Goal: Task Accomplishment & Management: Manage account settings

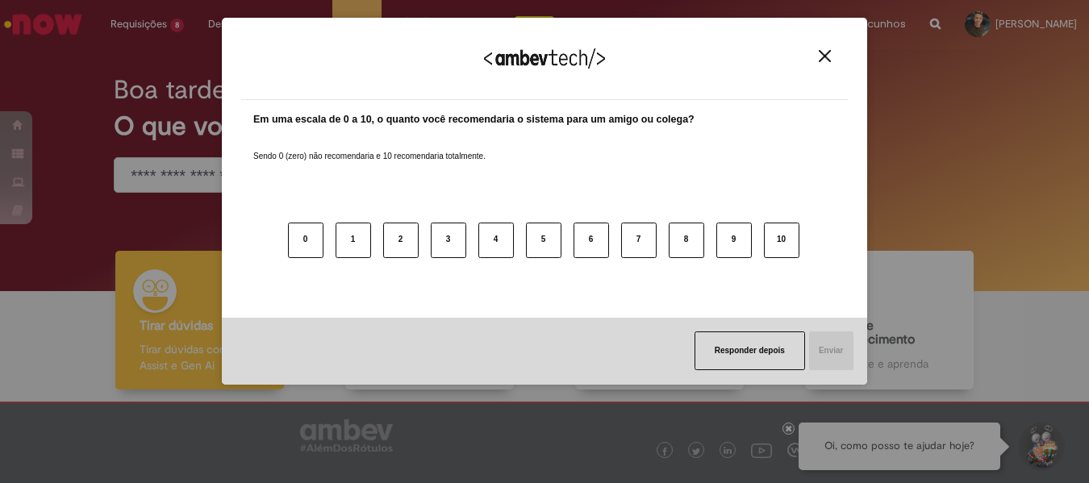
click at [826, 56] on img "Close" at bounding box center [825, 56] width 12 height 12
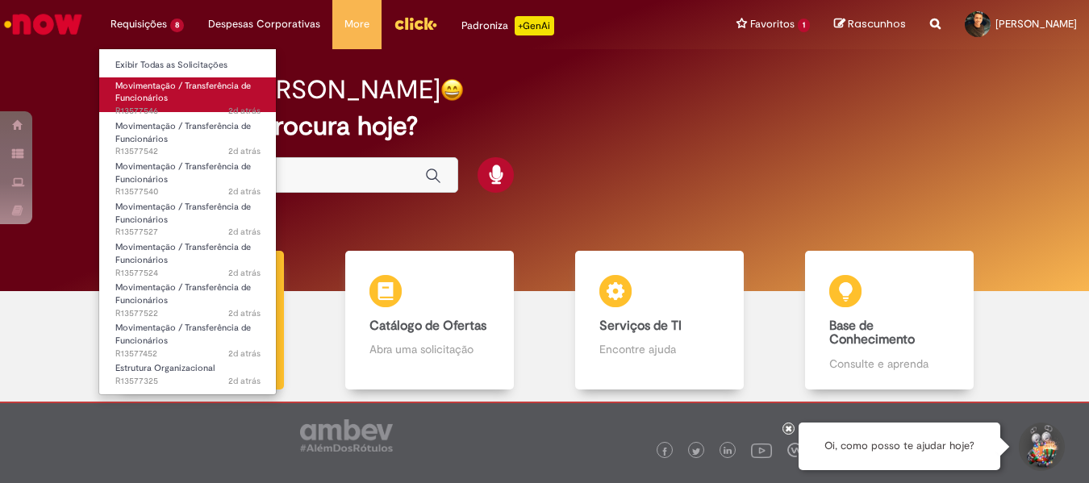
click at [187, 96] on link "Movimentação / Transferência de Funcionários 2d atrás 2 dias atrás R13577546" at bounding box center [187, 94] width 177 height 35
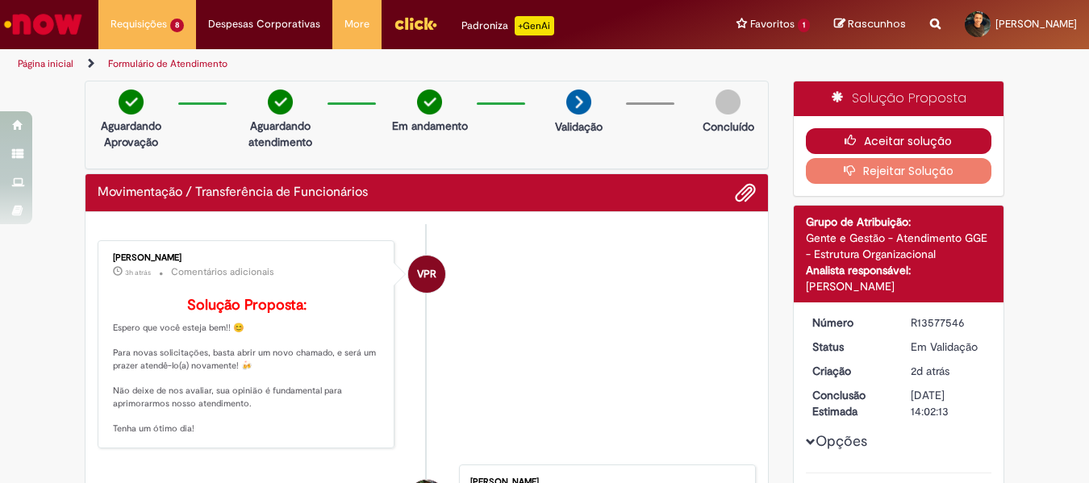
click at [917, 136] on button "Aceitar solução" at bounding box center [899, 141] width 186 height 26
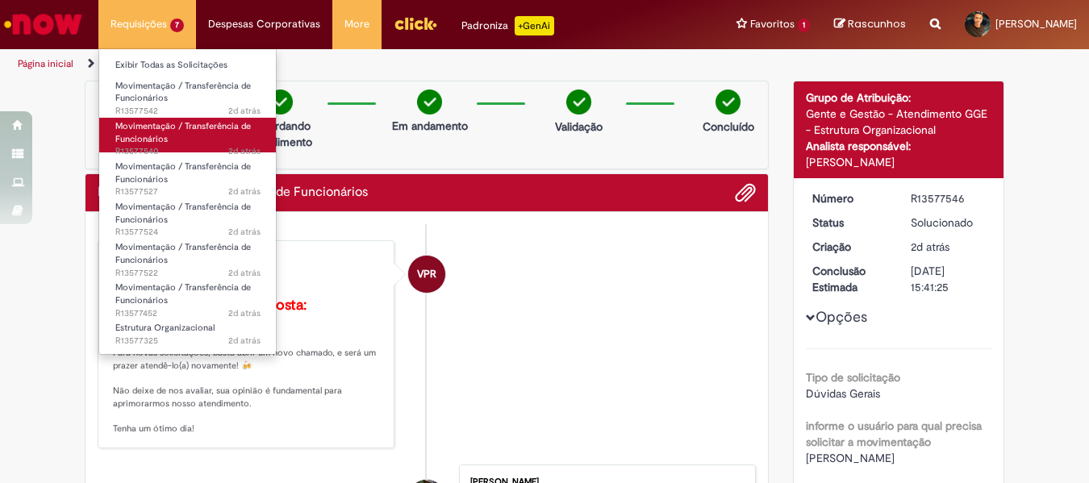
click at [152, 131] on span "Movimentação / Transferência de Funcionários" at bounding box center [183, 132] width 136 height 25
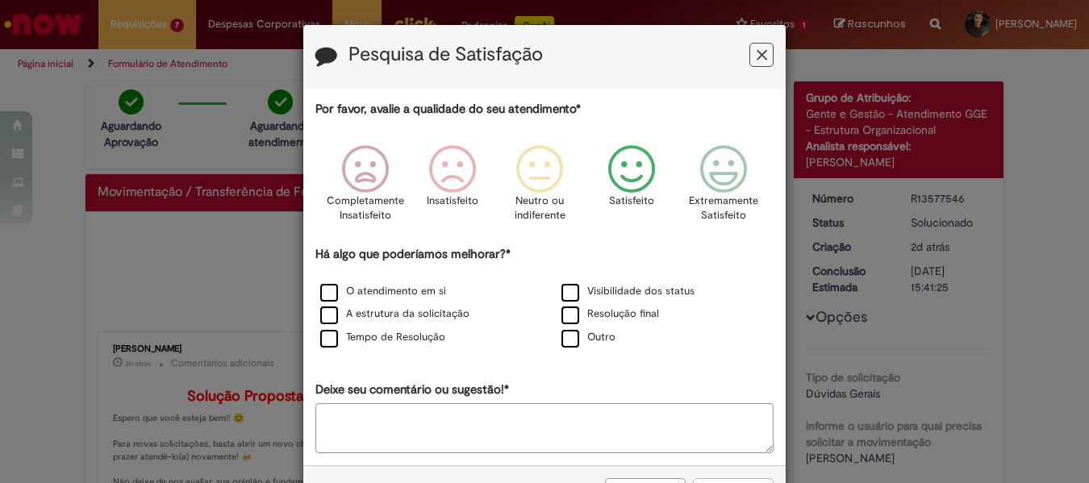
click at [619, 175] on icon "Feedback" at bounding box center [632, 169] width 61 height 48
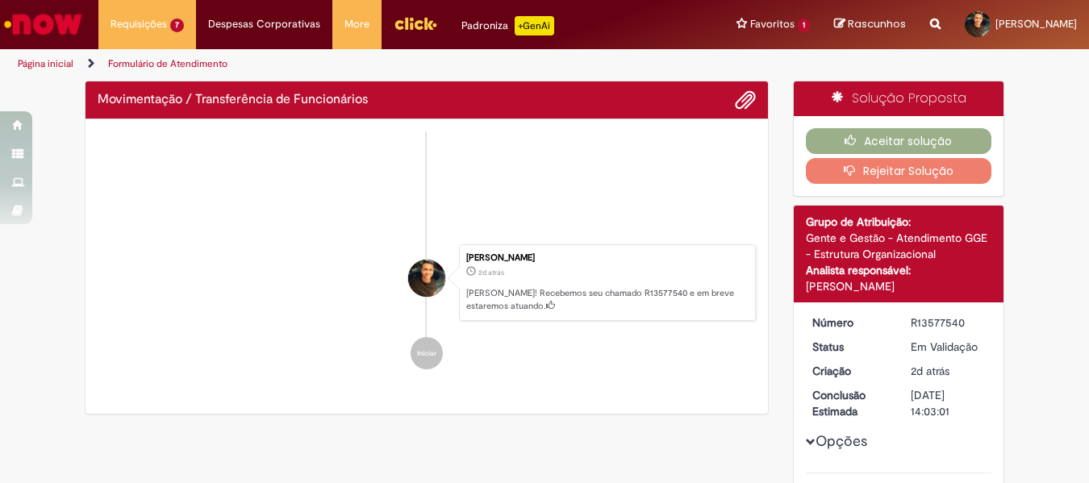
click at [632, 311] on div "Por favor, avalie a qualidade do seu atendimento* Completamente Insatisfeito In…" at bounding box center [544, 156] width 458 height 360
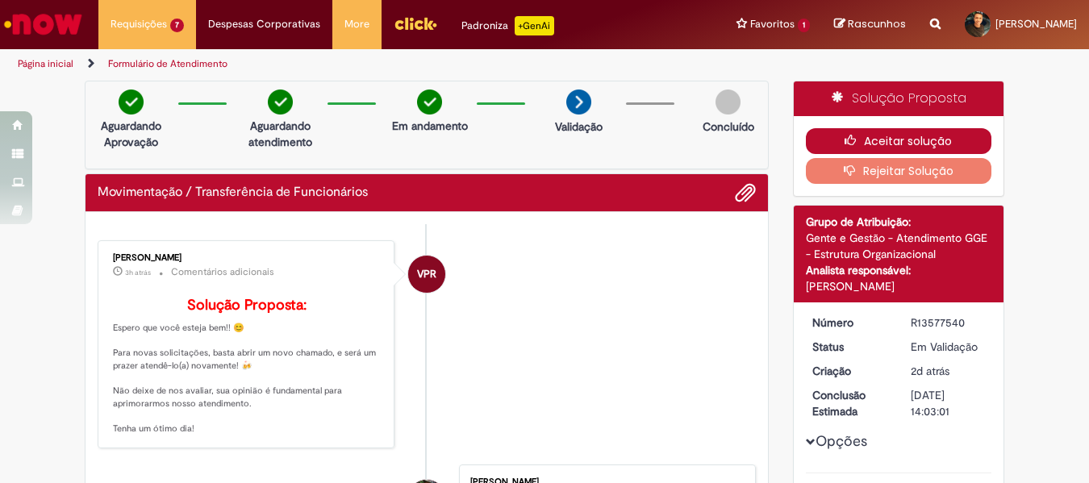
click at [891, 143] on button "Aceitar solução" at bounding box center [899, 141] width 186 height 26
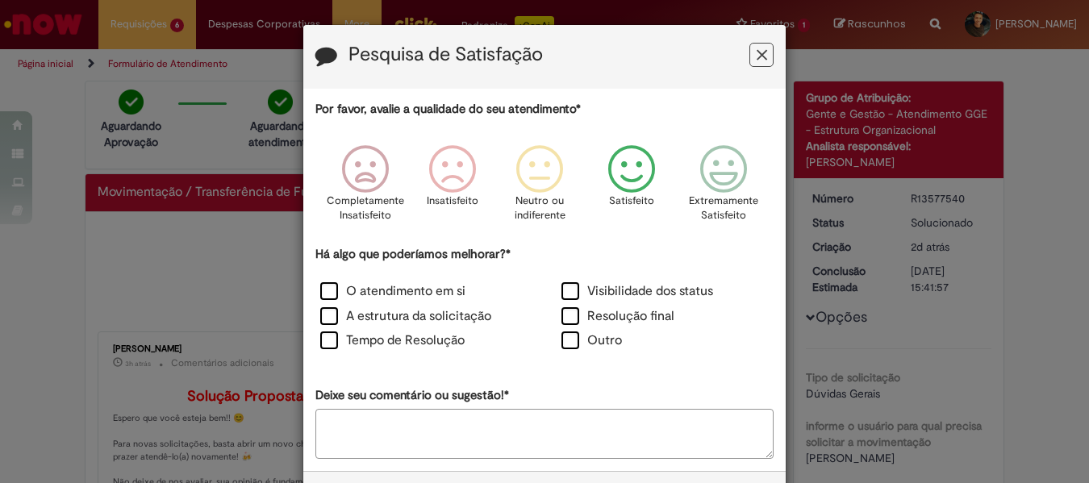
click at [620, 158] on icon "Feedback" at bounding box center [632, 169] width 61 height 48
click at [617, 320] on label "Resolução final" at bounding box center [618, 316] width 113 height 19
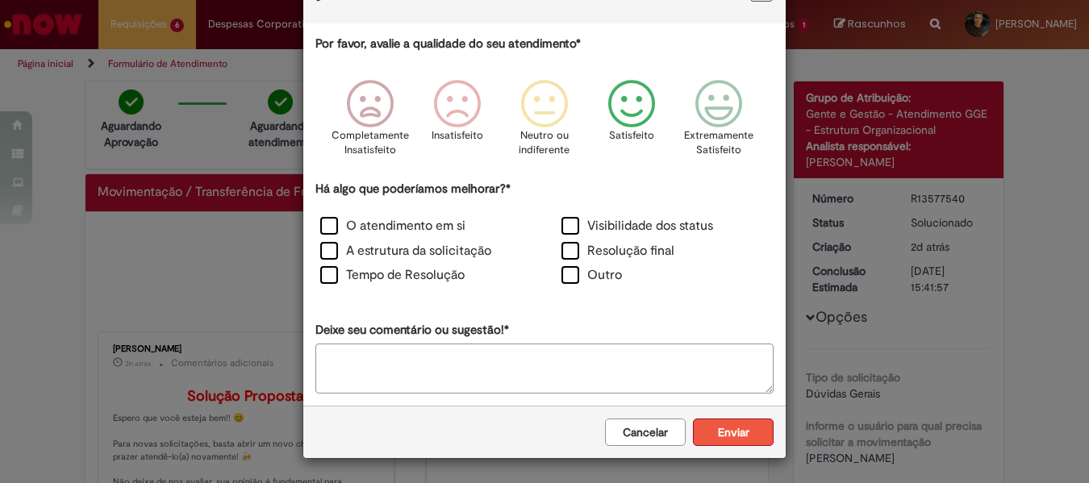
click at [745, 444] on button "Enviar" at bounding box center [733, 432] width 81 height 27
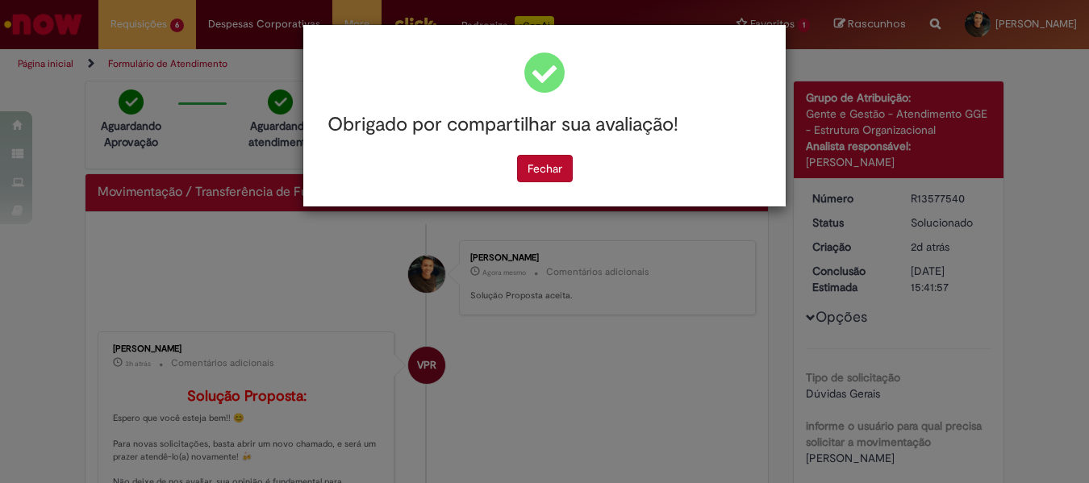
scroll to position [0, 0]
click at [556, 174] on button "Fechar" at bounding box center [545, 168] width 56 height 27
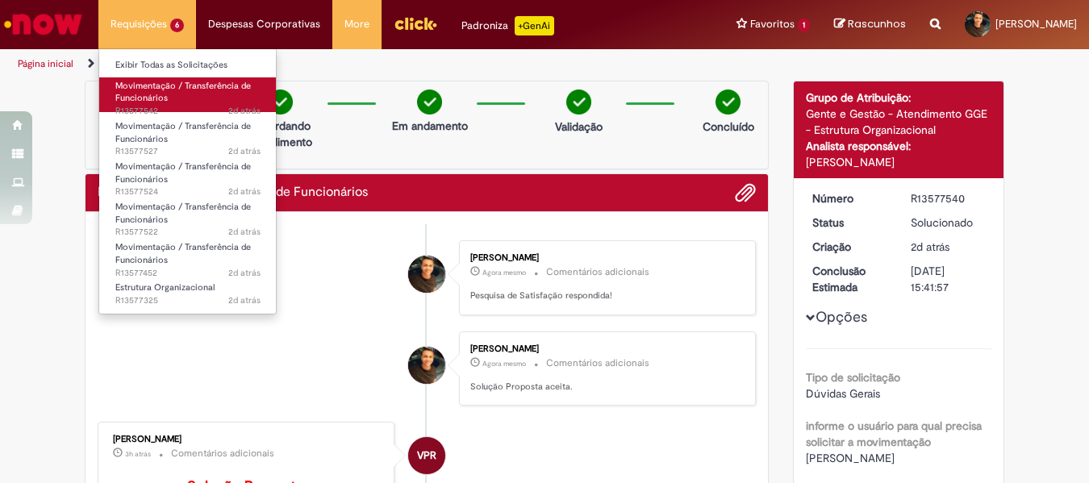
click at [136, 97] on span "Movimentação / Transferência de Funcionários" at bounding box center [183, 92] width 136 height 25
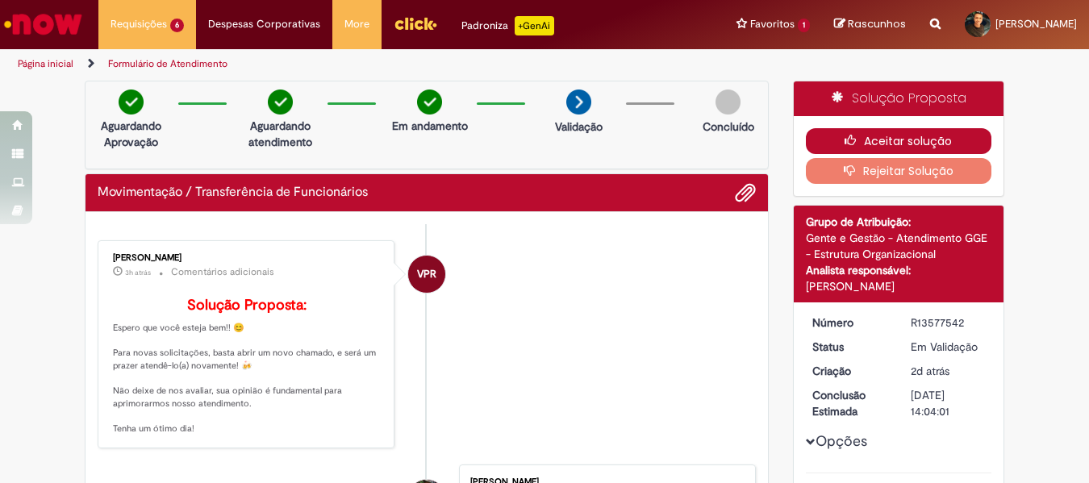
click at [895, 137] on button "Aceitar solução" at bounding box center [899, 141] width 186 height 26
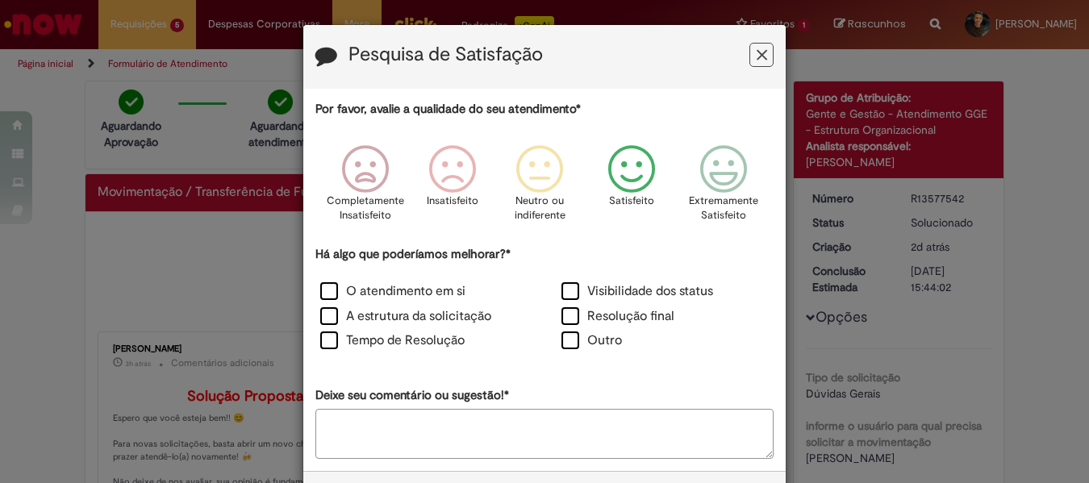
click at [620, 184] on icon "Feedback" at bounding box center [632, 169] width 61 height 48
click at [634, 308] on label "Resolução final" at bounding box center [618, 316] width 113 height 19
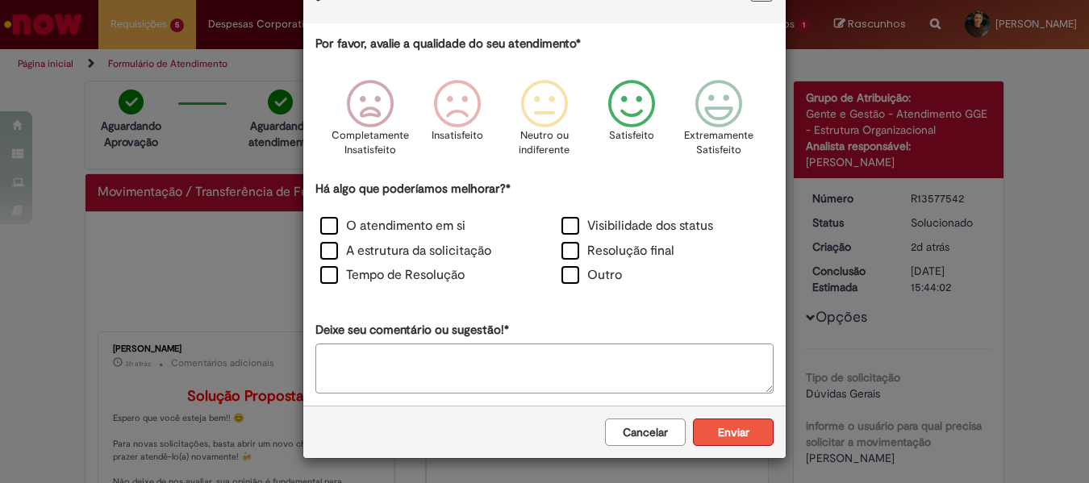
click at [741, 439] on button "Enviar" at bounding box center [733, 432] width 81 height 27
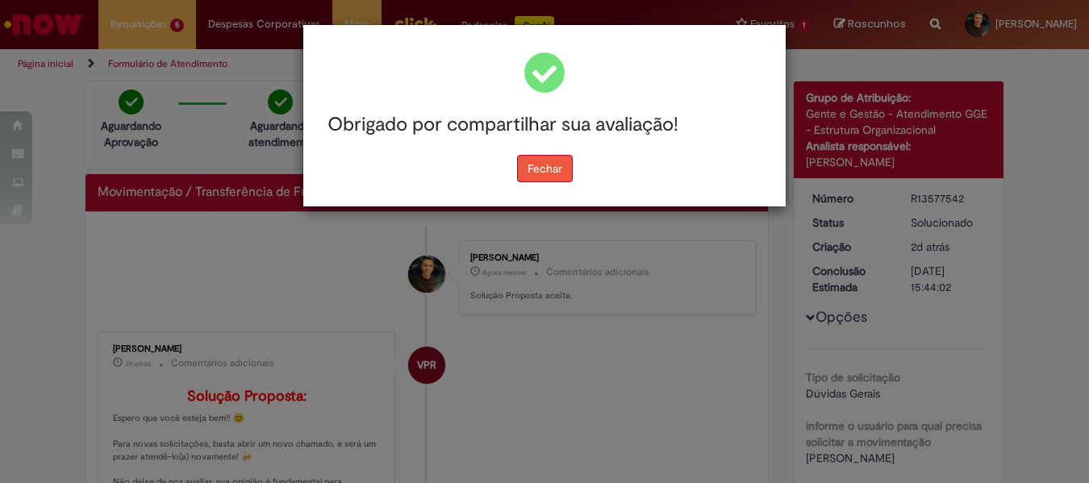
click at [556, 165] on button "Fechar" at bounding box center [545, 168] width 56 height 27
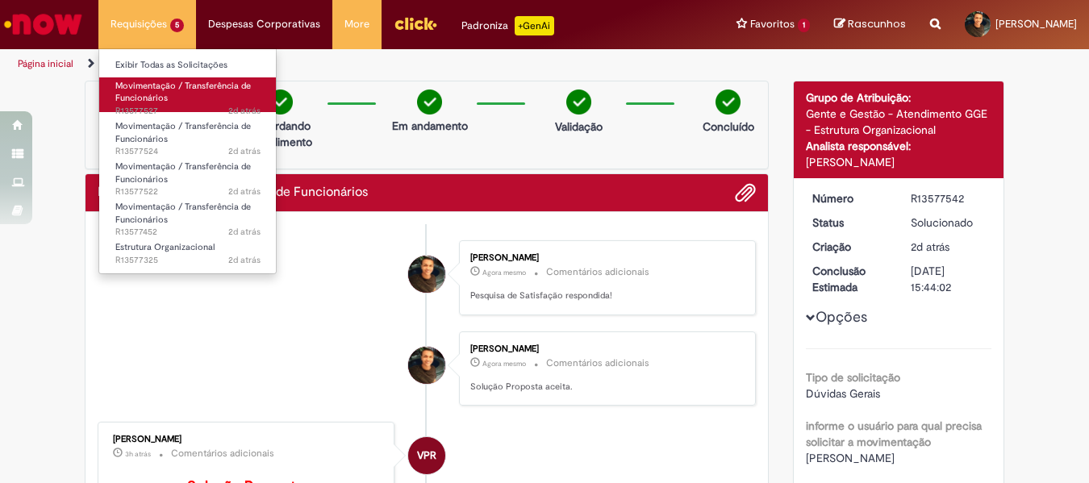
click at [152, 90] on span "Movimentação / Transferência de Funcionários" at bounding box center [183, 92] width 136 height 25
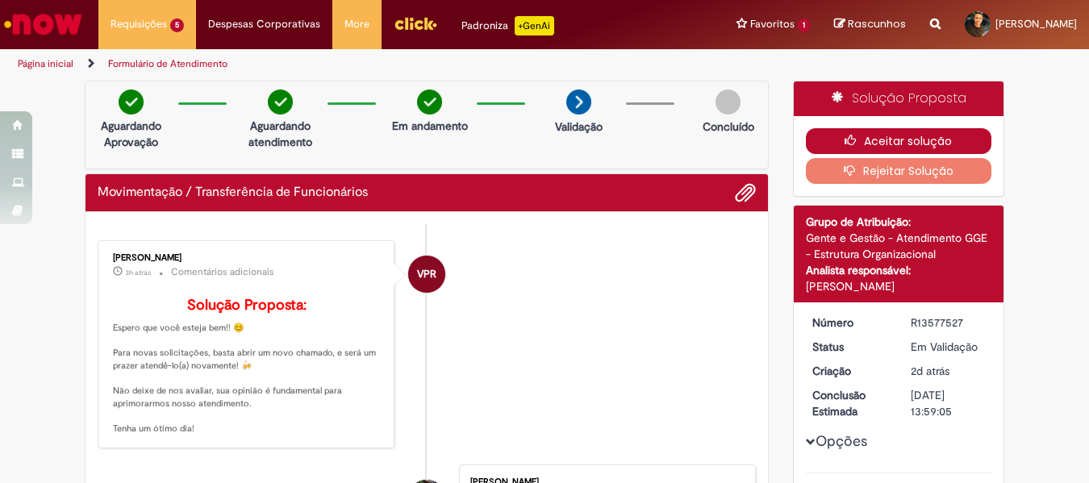
click at [904, 142] on button "Aceitar solução" at bounding box center [899, 141] width 186 height 26
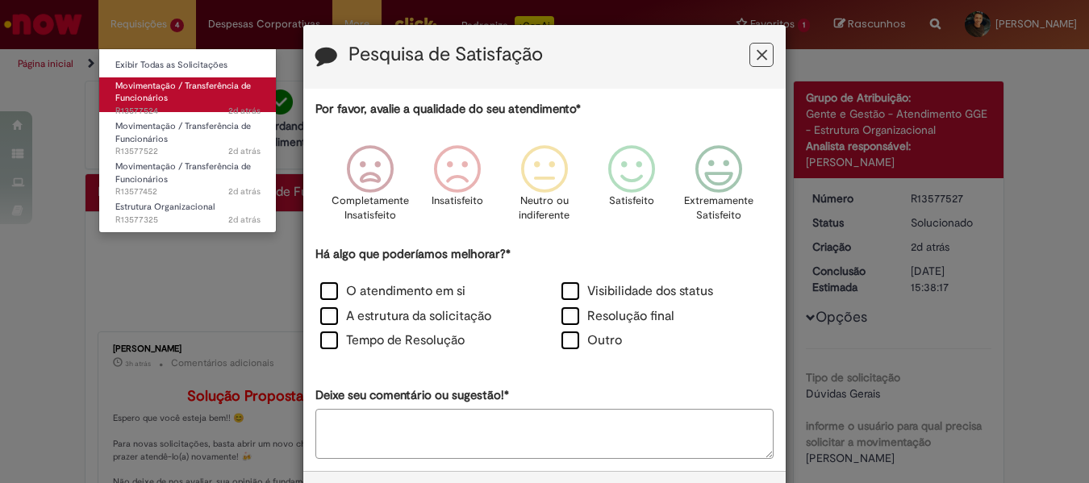
click at [169, 94] on link "Movimentação / Transferência de Funcionários 2d atrás 2 dias atrás R13577524" at bounding box center [187, 94] width 177 height 35
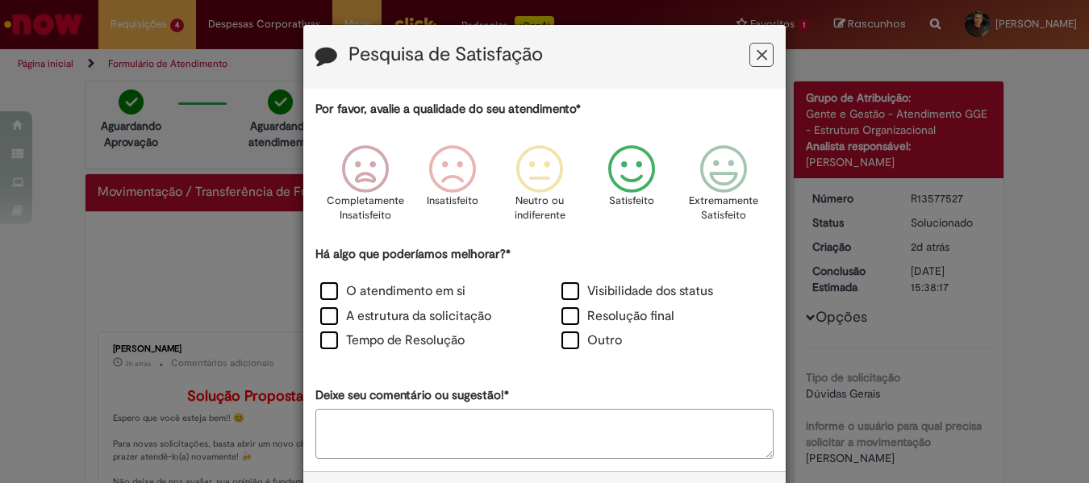
click at [633, 171] on icon "Feedback" at bounding box center [632, 169] width 61 height 48
click at [639, 315] on label "Resolução final" at bounding box center [618, 316] width 113 height 19
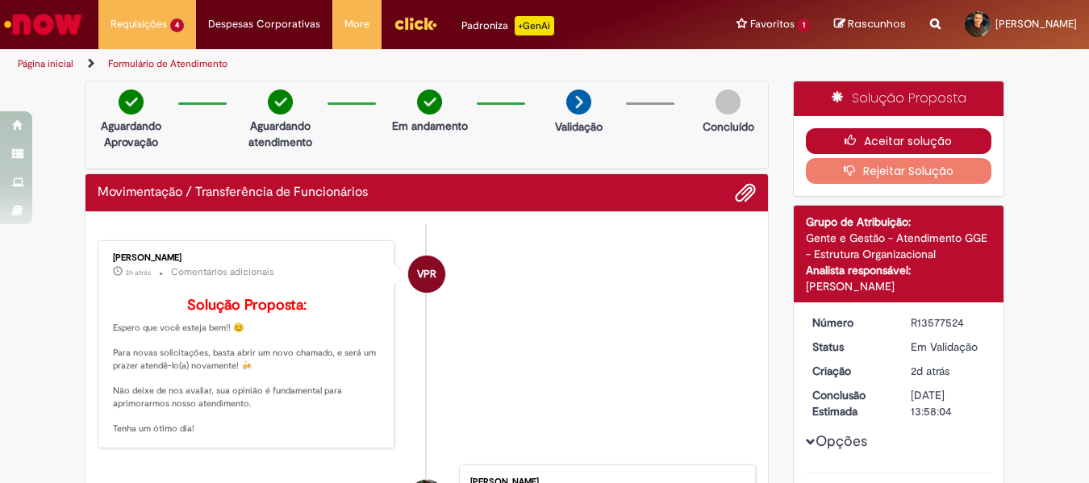
click at [939, 140] on button "Aceitar solução" at bounding box center [899, 141] width 186 height 26
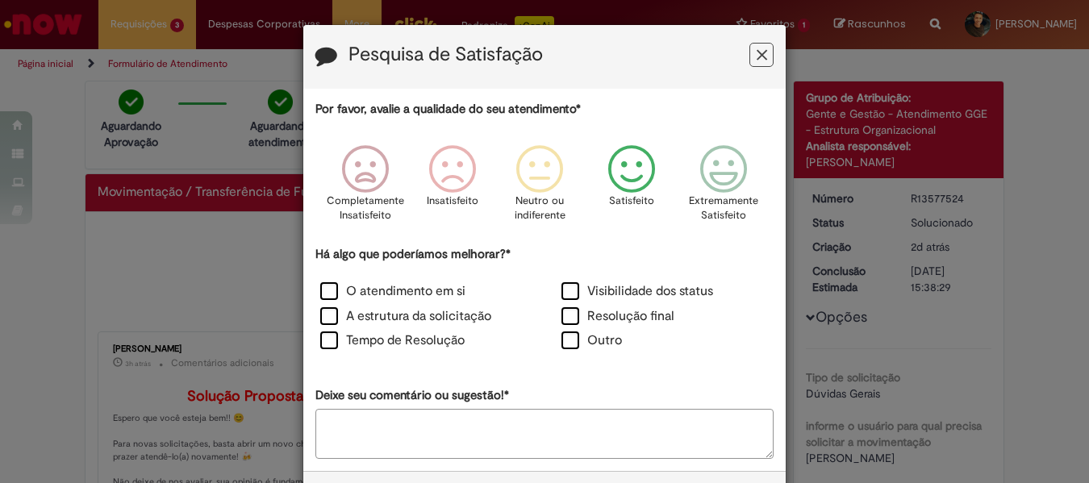
click at [643, 186] on icon "Feedback" at bounding box center [632, 169] width 61 height 48
click at [629, 312] on label "Resolução final" at bounding box center [618, 316] width 113 height 19
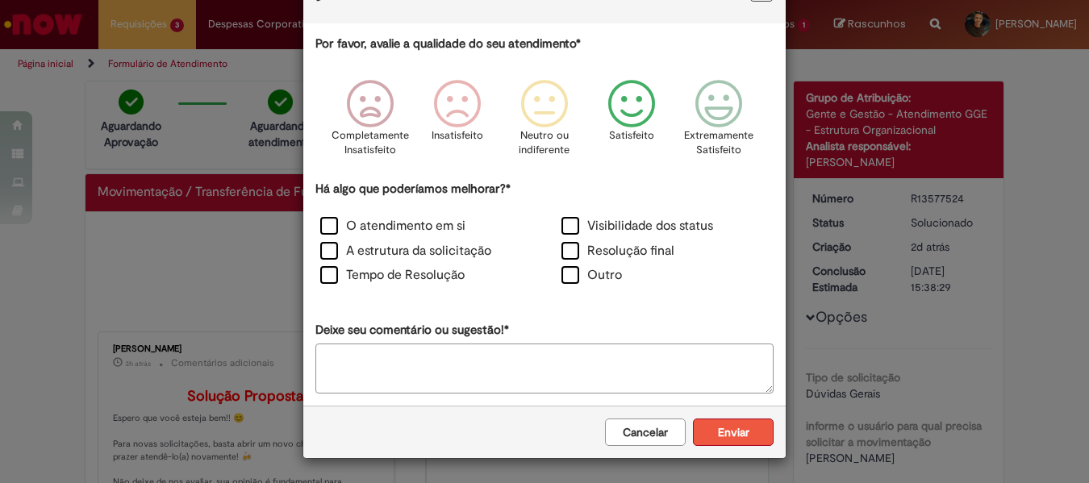
click at [744, 432] on button "Enviar" at bounding box center [733, 432] width 81 height 27
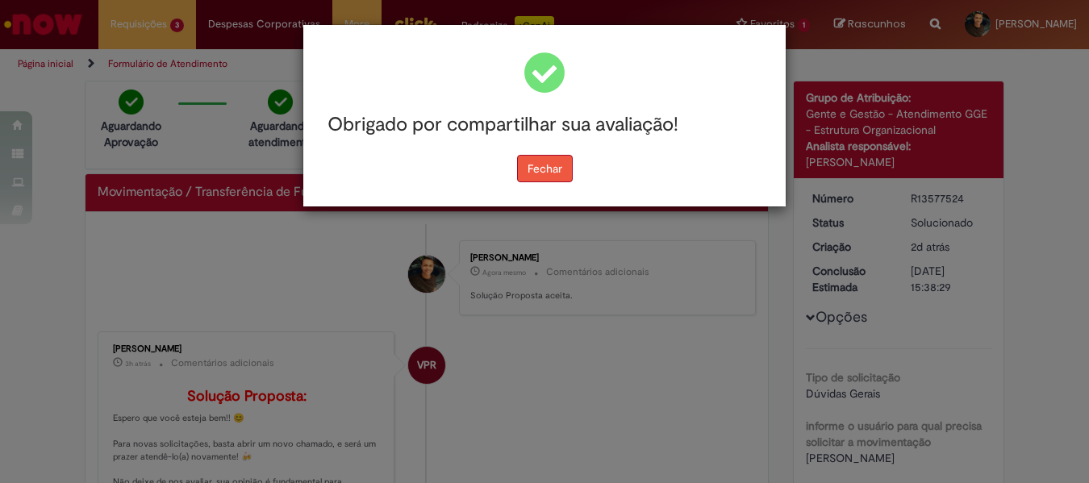
click at [524, 177] on button "Fechar" at bounding box center [545, 168] width 56 height 27
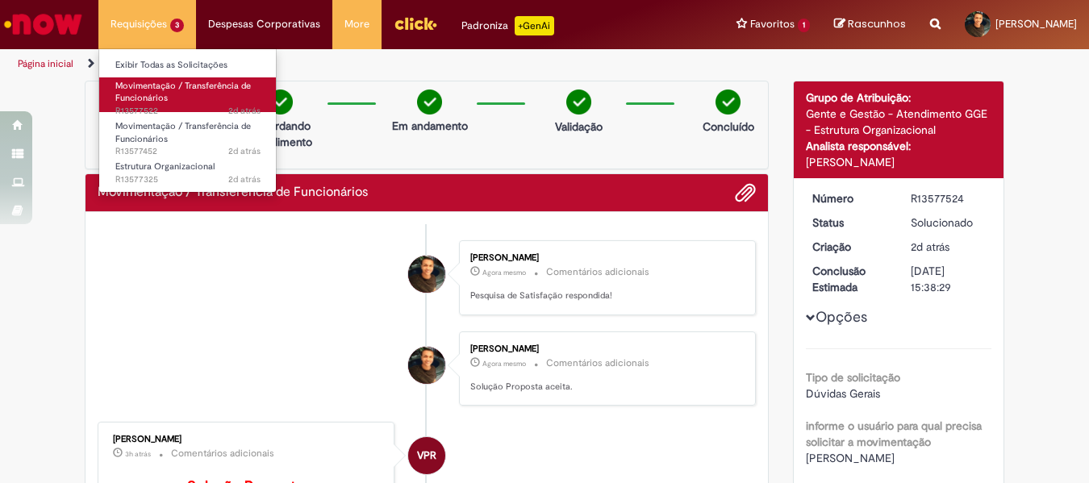
click at [158, 95] on span "Movimentação / Transferência de Funcionários" at bounding box center [183, 92] width 136 height 25
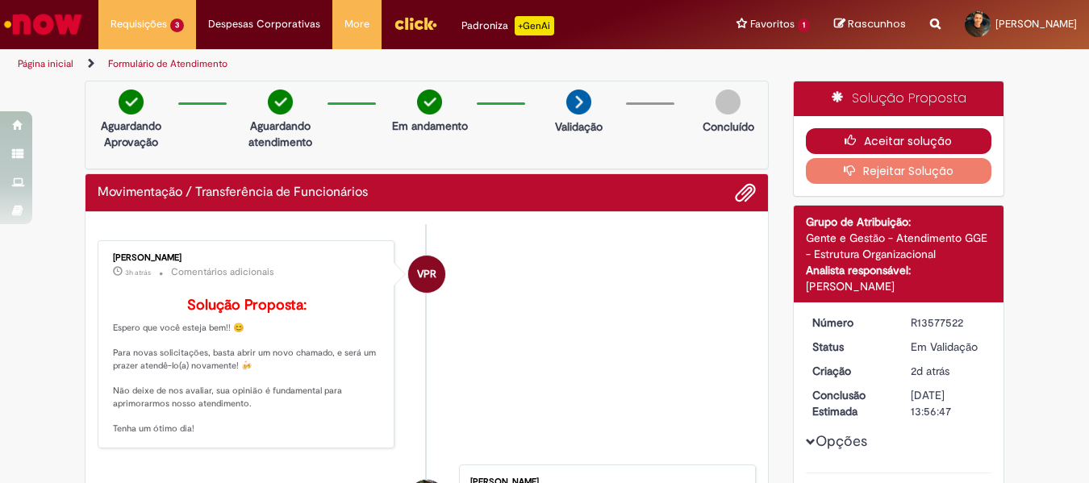
click at [914, 137] on button "Aceitar solução" at bounding box center [899, 141] width 186 height 26
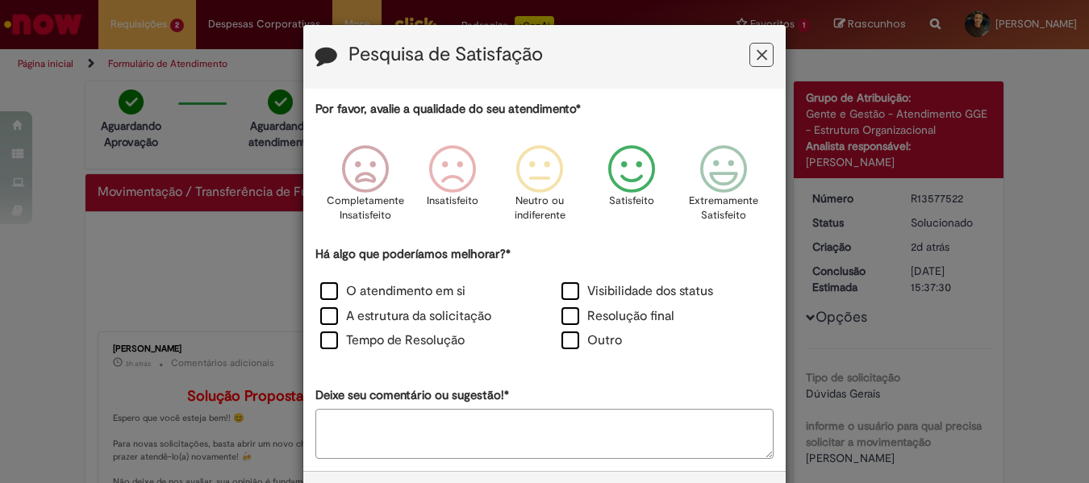
click at [619, 173] on icon "Feedback" at bounding box center [632, 169] width 61 height 48
click at [645, 322] on label "Resolução final" at bounding box center [618, 316] width 113 height 19
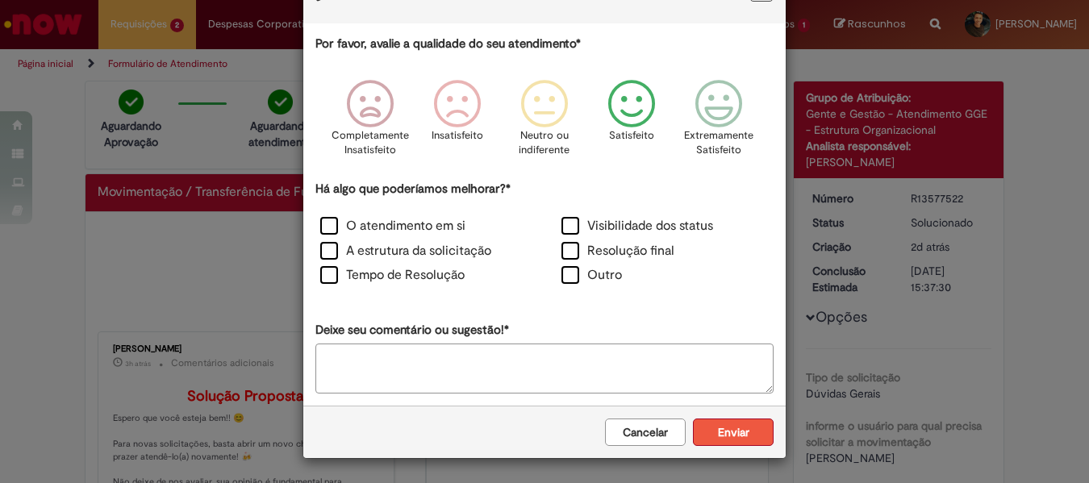
click at [733, 433] on button "Enviar" at bounding box center [733, 432] width 81 height 27
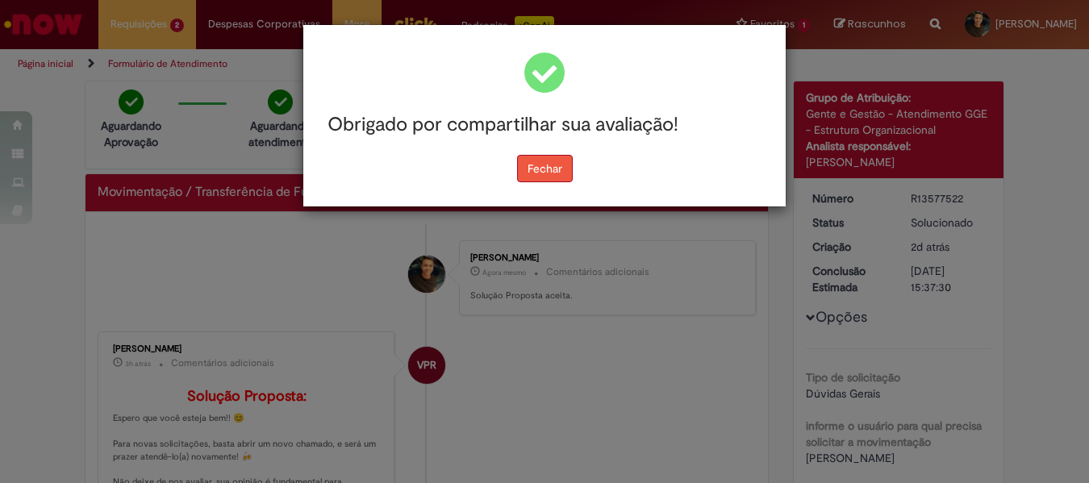
click at [539, 174] on button "Fechar" at bounding box center [545, 168] width 56 height 27
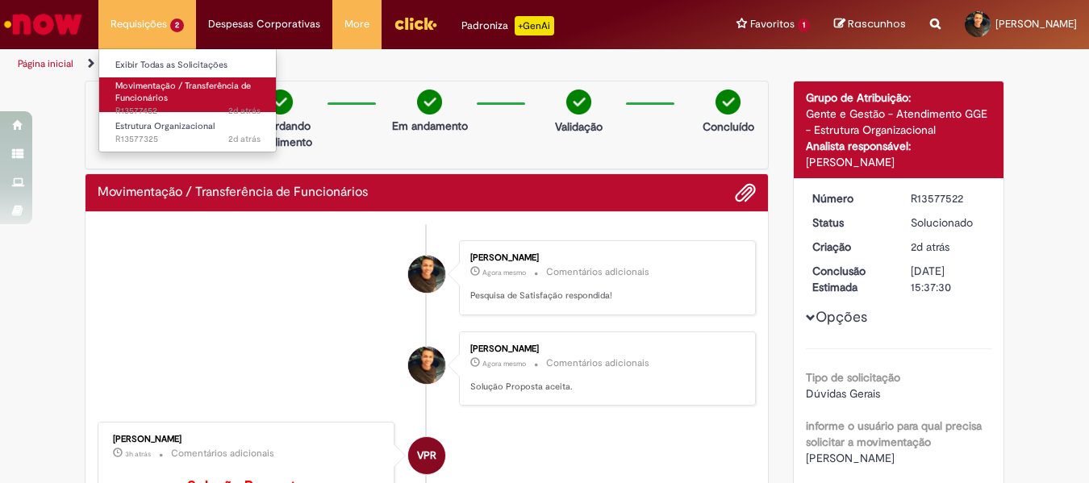
click at [152, 94] on span "Movimentação / Transferência de Funcionários" at bounding box center [183, 92] width 136 height 25
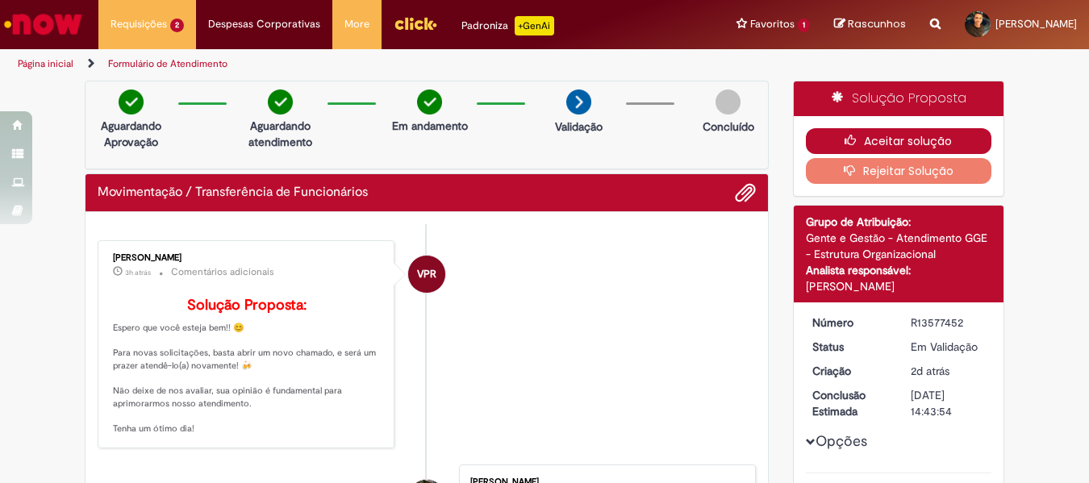
click at [950, 137] on button "Aceitar solução" at bounding box center [899, 141] width 186 height 26
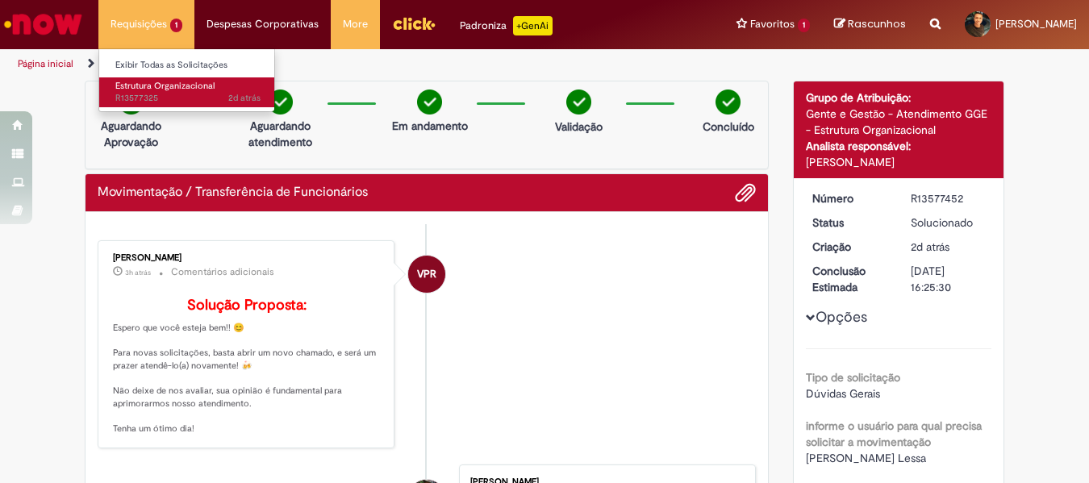
click at [151, 93] on span "2d atrás 2 dias atrás R13577325" at bounding box center [187, 98] width 145 height 13
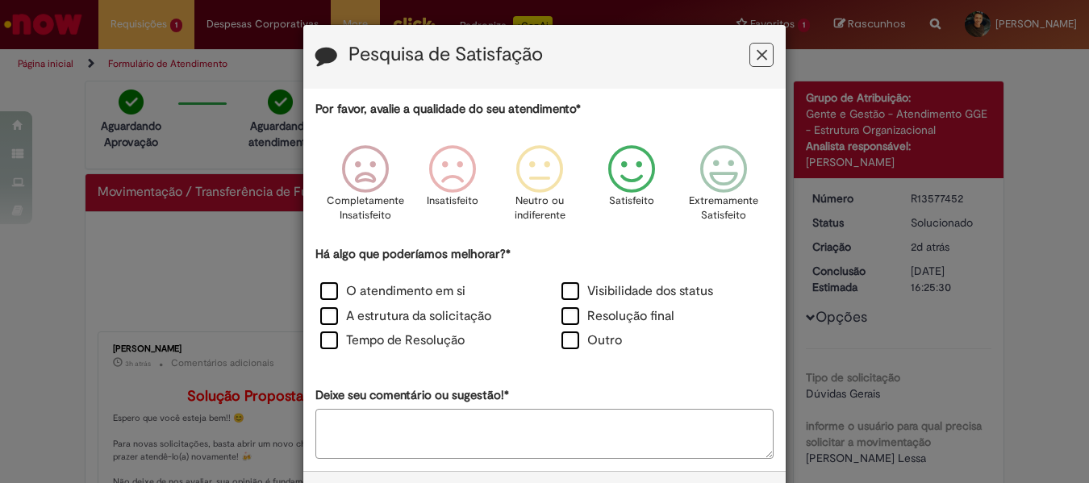
click at [634, 179] on icon "Feedback" at bounding box center [632, 169] width 61 height 48
click at [632, 309] on label "Resolução final" at bounding box center [618, 316] width 113 height 19
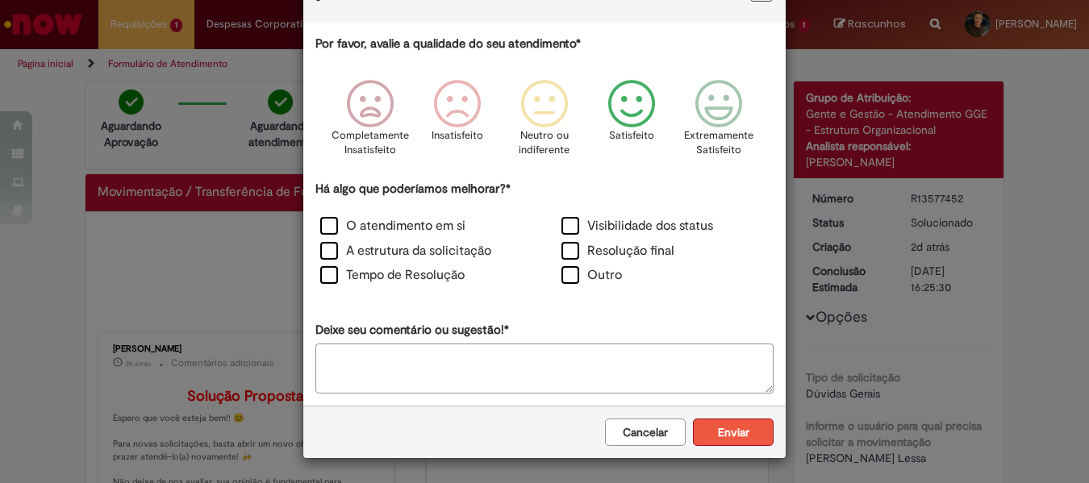
click at [730, 421] on button "Enviar" at bounding box center [733, 432] width 81 height 27
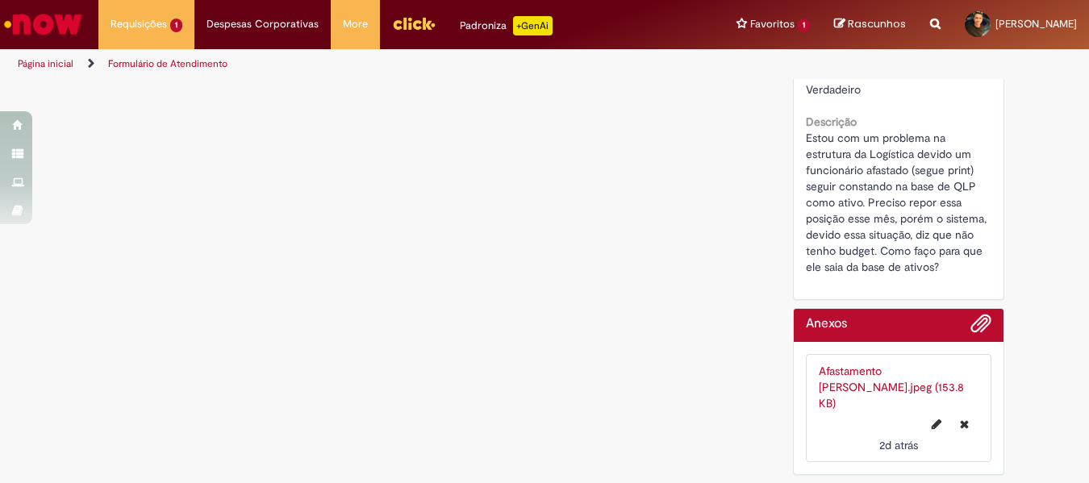
scroll to position [0, 0]
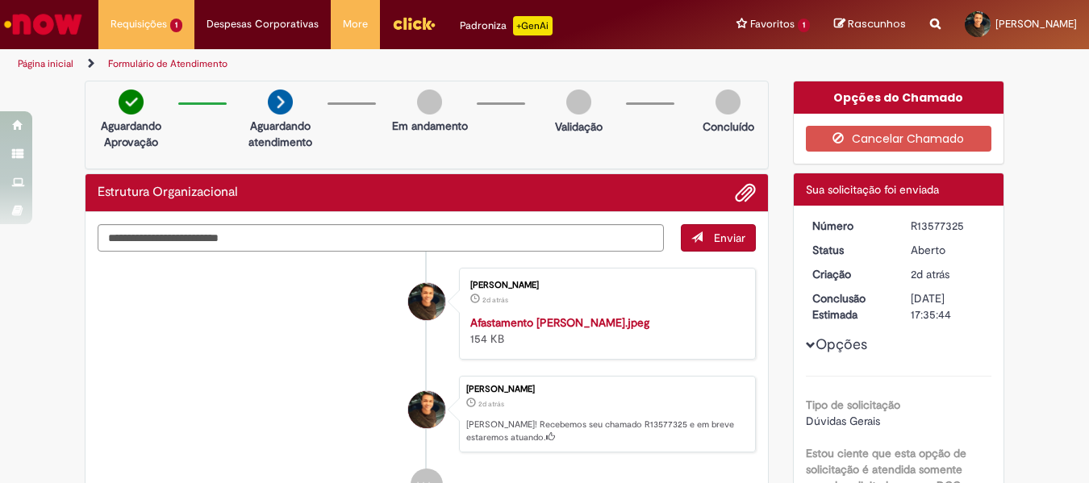
click at [663, 153] on div "Aguardando Aprovação Aguardando atendimento Em andamento Validação Concluído" at bounding box center [427, 125] width 684 height 89
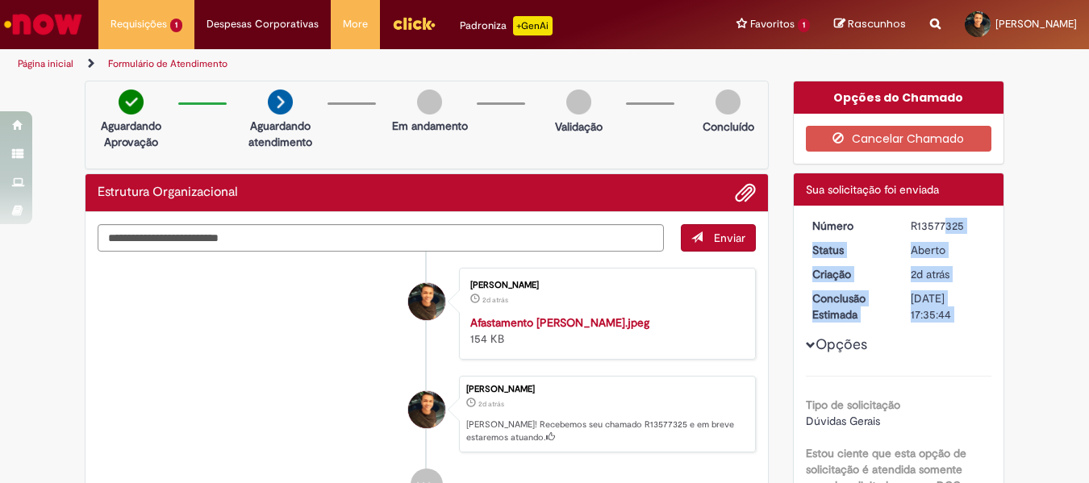
drag, startPoint x: 908, startPoint y: 225, endPoint x: 999, endPoint y: 229, distance: 91.3
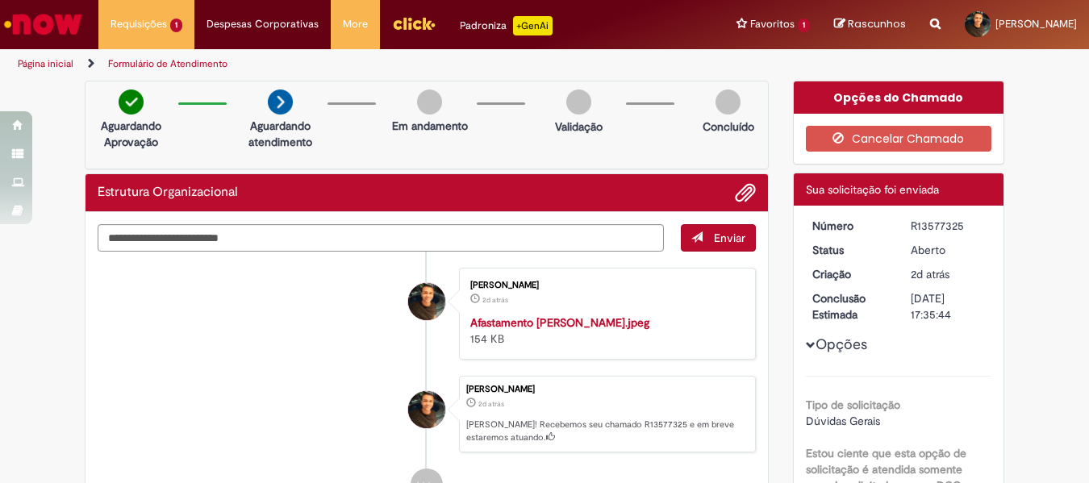
drag, startPoint x: 906, startPoint y: 224, endPoint x: 960, endPoint y: 226, distance: 54.1
click at [960, 226] on div "R13577325" at bounding box center [948, 226] width 75 height 16
copy div "R13577325"
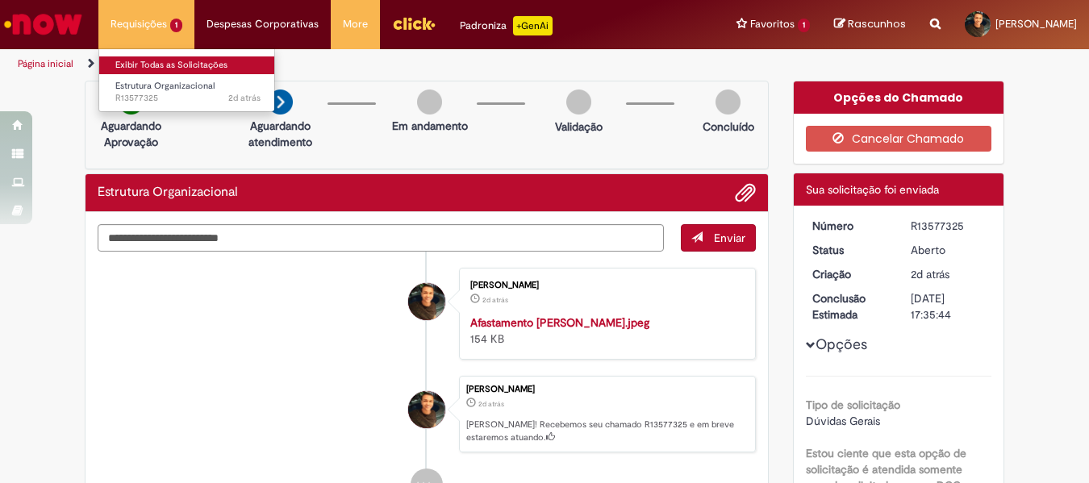
click at [161, 62] on link "Exibir Todas as Solicitações" at bounding box center [187, 65] width 177 height 18
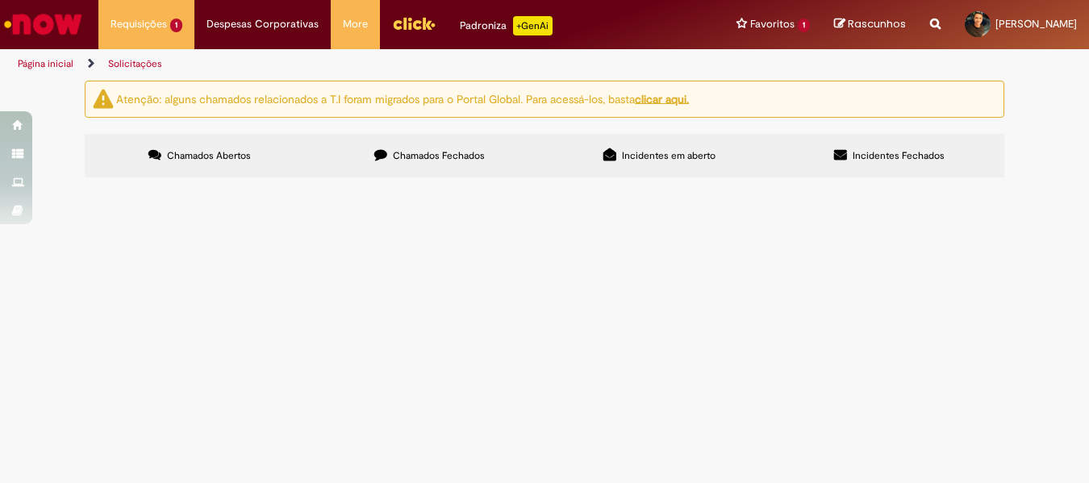
click at [501, 157] on label "Chamados Fechados" at bounding box center [430, 156] width 230 height 44
drag, startPoint x: 182, startPoint y: 407, endPoint x: 301, endPoint y: 408, distance: 118.6
click at [0, 0] on td "Gestão de Afastados INSS" at bounding box center [0, 0] width 0 height 0
copy span "Gestão de Afastados INSS"
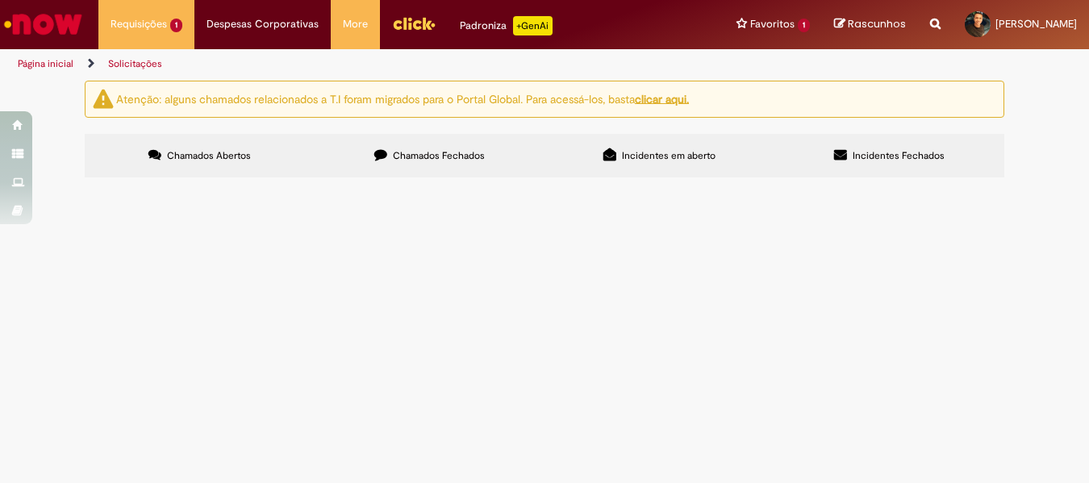
drag, startPoint x: 148, startPoint y: 404, endPoint x: 101, endPoint y: 407, distance: 47.7
click at [0, 0] on td "R13576925" at bounding box center [0, 0] width 0 height 0
copy span "R13576925"
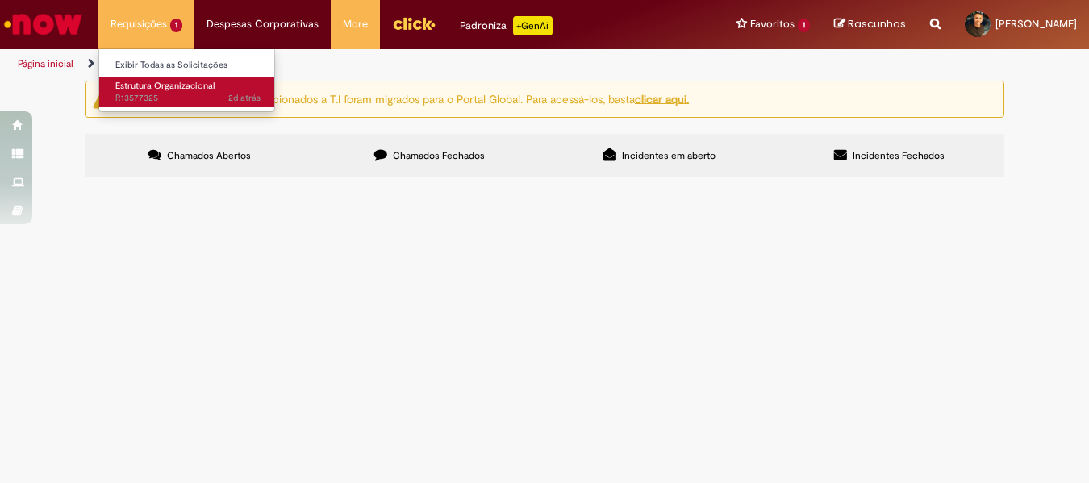
click at [161, 86] on span "Estrutura Organizacional" at bounding box center [164, 86] width 99 height 12
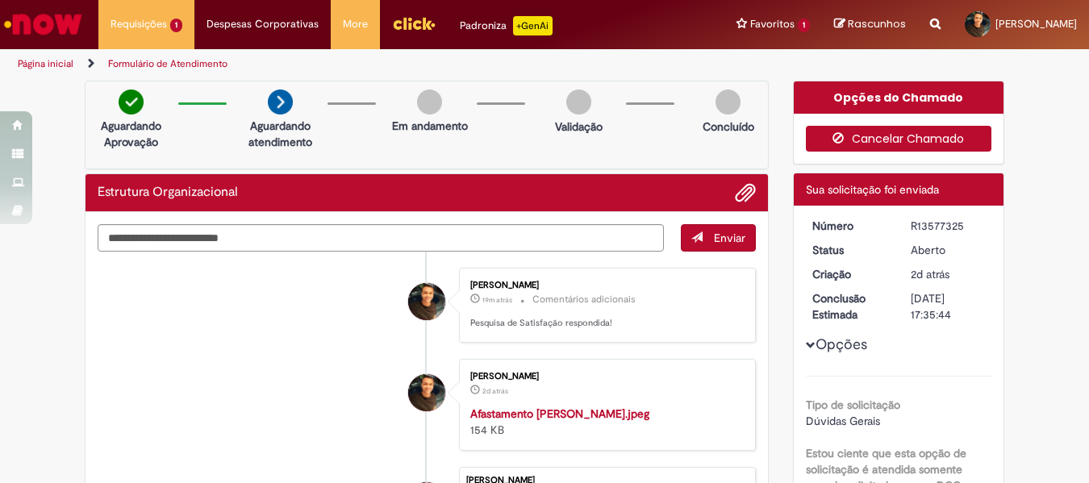
click at [876, 134] on button "Cancelar Chamado" at bounding box center [899, 139] width 186 height 26
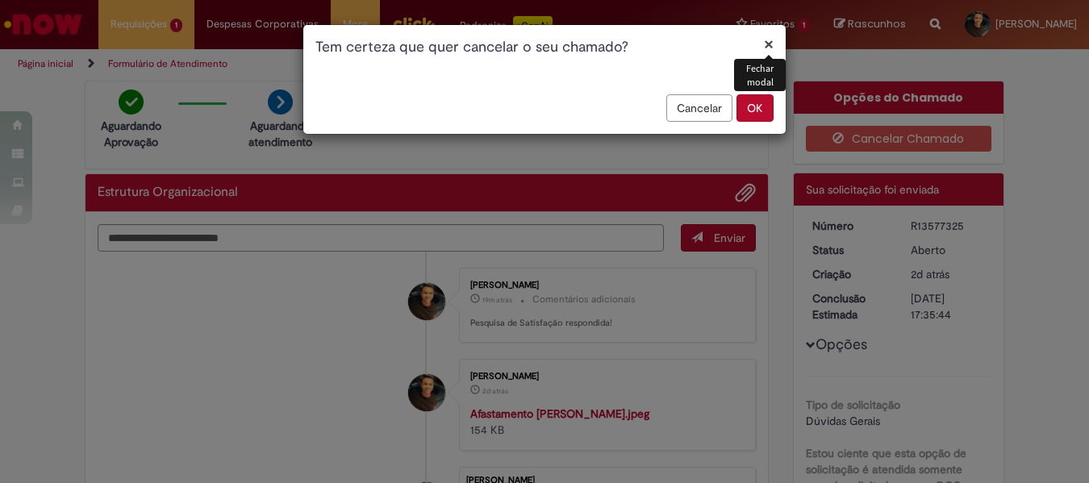
click at [750, 111] on button "OK" at bounding box center [755, 107] width 37 height 27
